Goal: Find specific fact: Find specific page/section

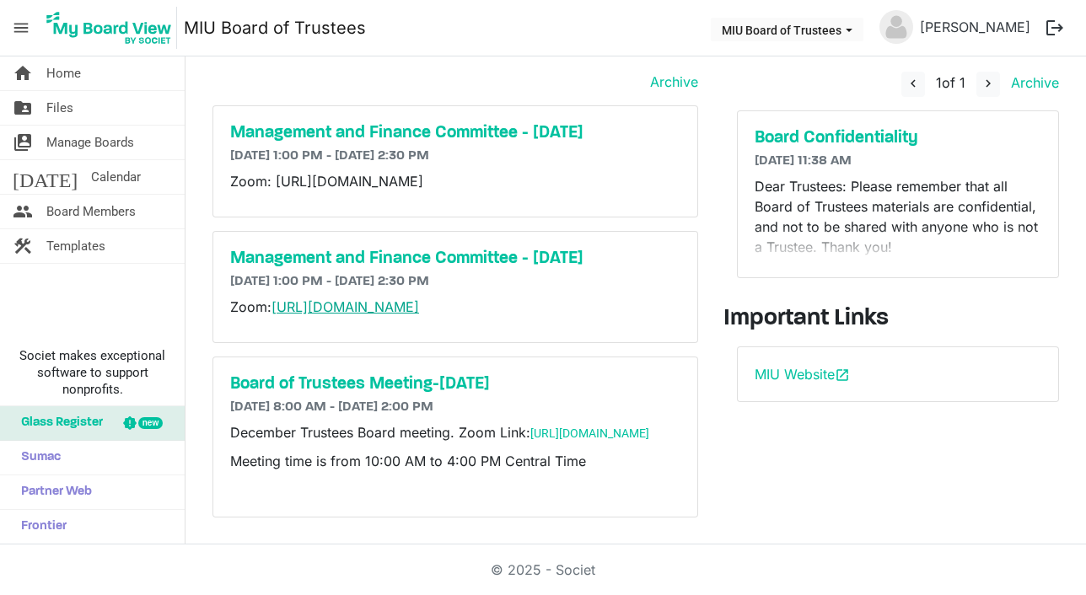
scroll to position [88, 0]
drag, startPoint x: 545, startPoint y: 443, endPoint x: 545, endPoint y: 426, distance: 16.9
click at [534, 427] on p "December Trustees Board meeting. Zoom Link: [URL][DOMAIN_NAME]" at bounding box center [455, 432] width 450 height 20
copy p "[URL][DOMAIN_NAME]"
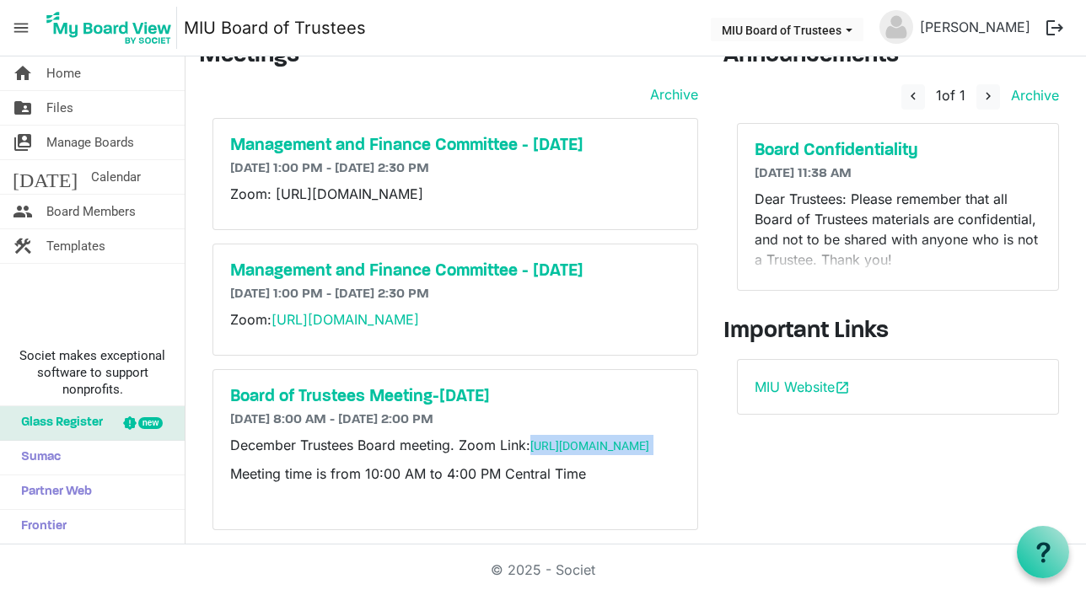
scroll to position [0, 0]
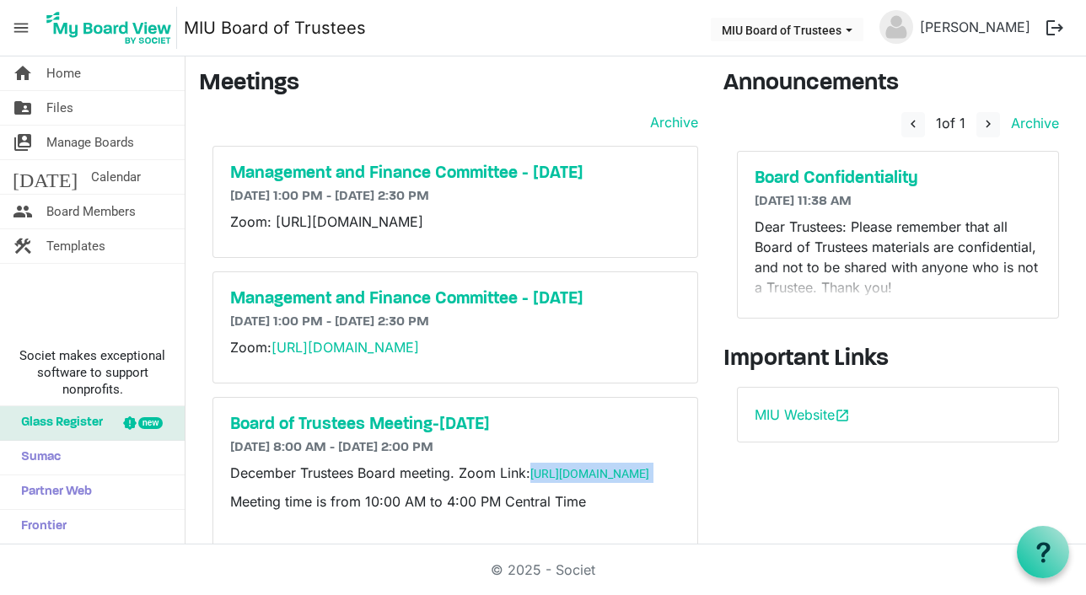
drag, startPoint x: 377, startPoint y: 244, endPoint x: 275, endPoint y: 221, distance: 104.5
click at [275, 221] on p "Zoom: [URL][DOMAIN_NAME]" at bounding box center [455, 222] width 450 height 20
copy span "[URL][DOMAIN_NAME]"
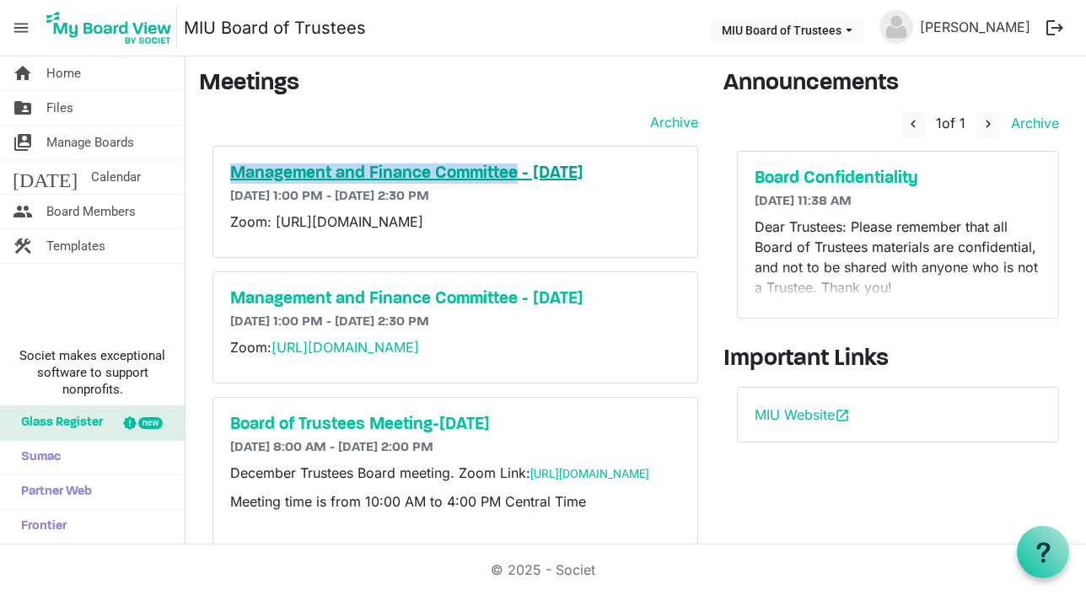
drag, startPoint x: 227, startPoint y: 166, endPoint x: 516, endPoint y: 175, distance: 289.3
click at [516, 175] on div "Management and Finance Committee - [DATE] [DATE] 1:00 PM - [DATE] 2:30 PM Zoom:…" at bounding box center [455, 202] width 484 height 110
copy h5 "Management and Finance Committee"
drag, startPoint x: 388, startPoint y: 395, endPoint x: 273, endPoint y: 369, distance: 117.6
click at [273, 357] on p "Zoom: [URL][DOMAIN_NAME]" at bounding box center [455, 347] width 450 height 20
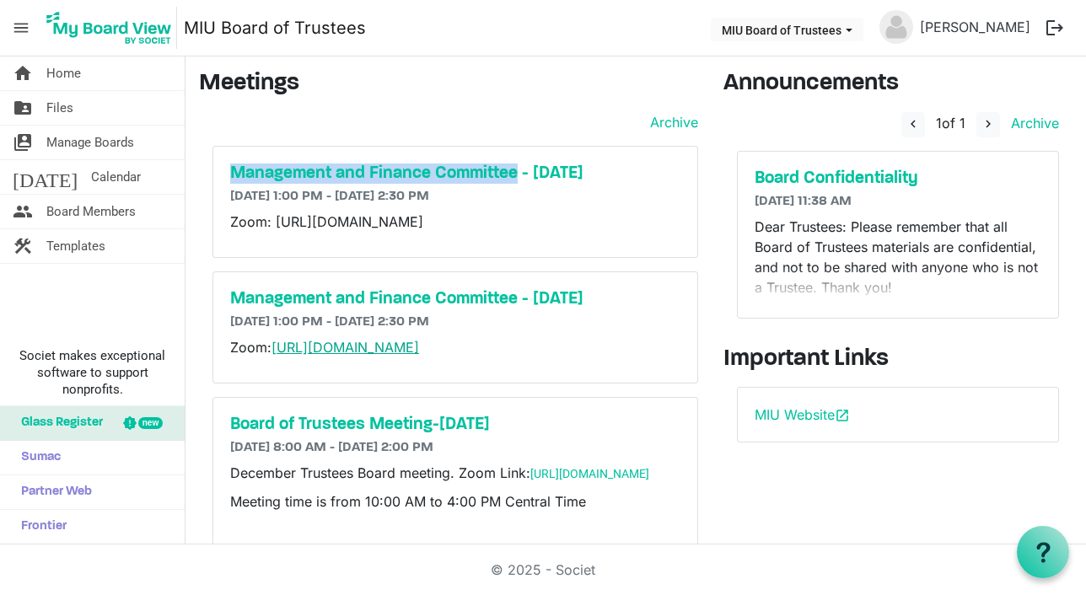
copy link "[URL][DOMAIN_NAME]"
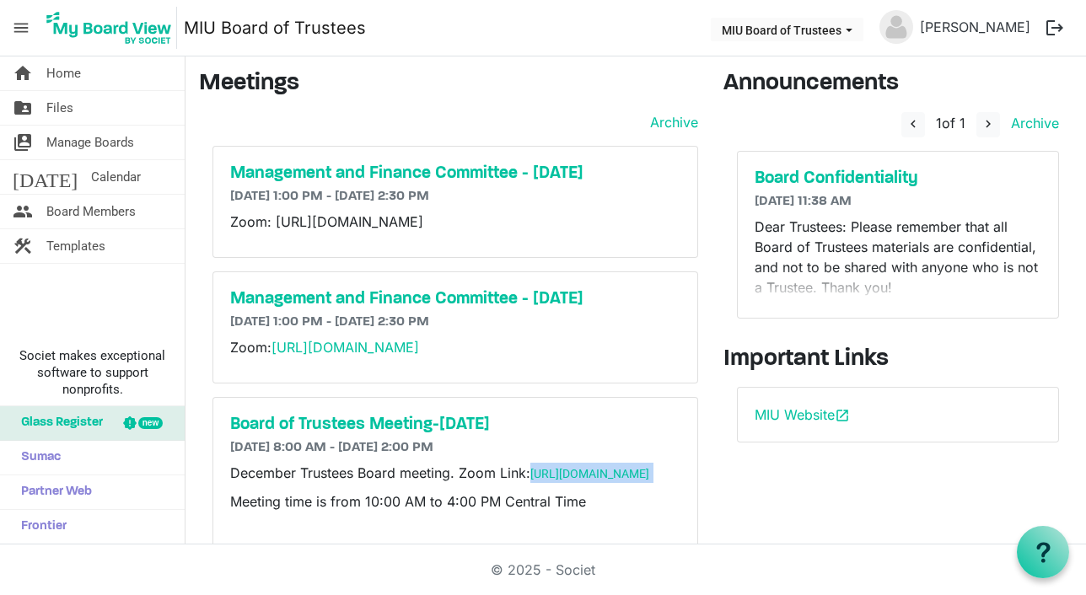
drag, startPoint x: 555, startPoint y: 525, endPoint x: 539, endPoint y: 509, distance: 22.6
click at [536, 483] on p "December Trustees Board meeting. Zoom Link: [URL][DOMAIN_NAME]" at bounding box center [455, 473] width 450 height 20
copy p "[URL][DOMAIN_NAME]"
